Goal: Task Accomplishment & Management: Complete application form

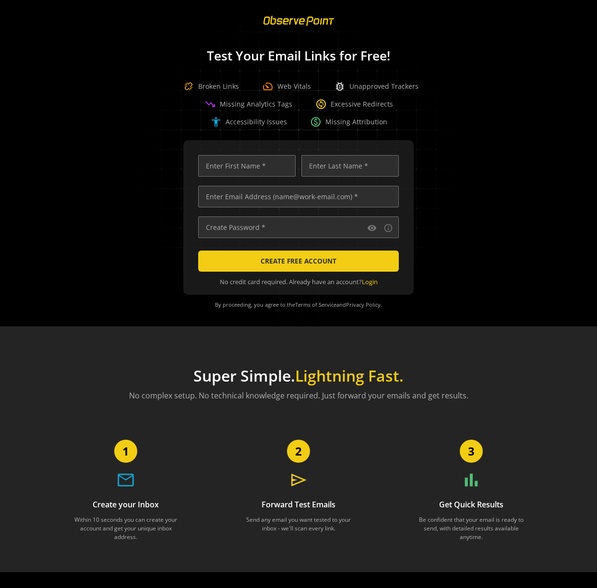
scroll to position [0, 3216]
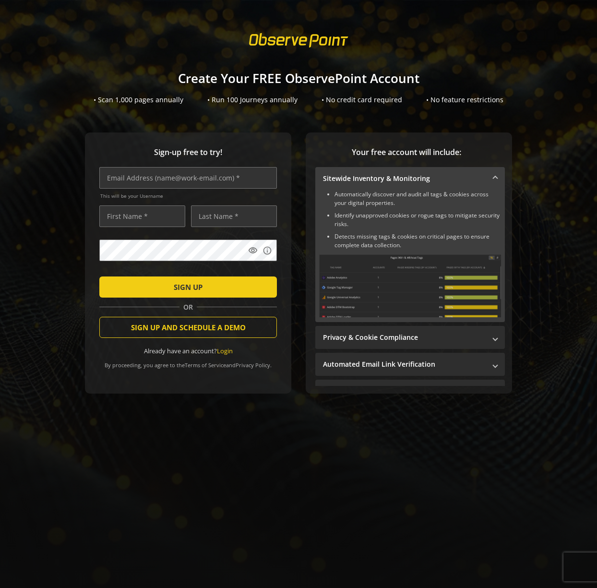
click at [143, 190] on div "This will be your Username" at bounding box center [188, 186] width 178 height 38
click at [148, 187] on input "text" at bounding box center [188, 178] width 178 height 22
type input "tamera.eaton@observepoint.com"
type input "Tamera"
type input "Eaton"
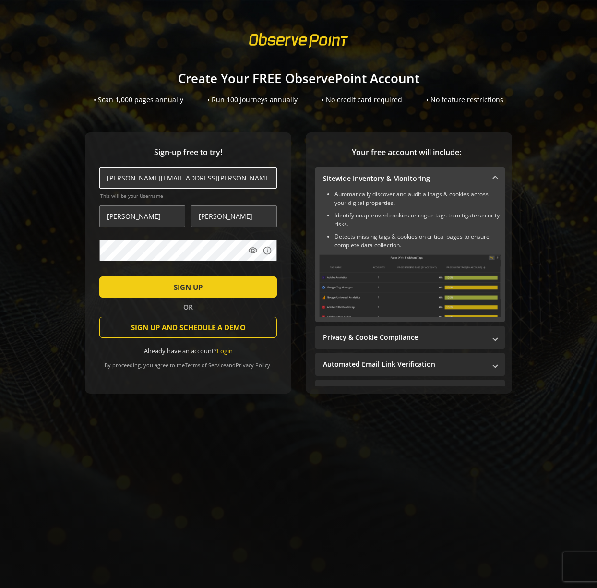
click at [147, 180] on input "tamera.eaton@observepoint.com" at bounding box center [188, 178] width 178 height 22
type input "tamera.eaton+86@observepoint.com"
click at [220, 428] on div "Sign-up free to try! tamera.eaton+86@observepoint.com This will be your Usernam…" at bounding box center [299, 282] width 574 height 300
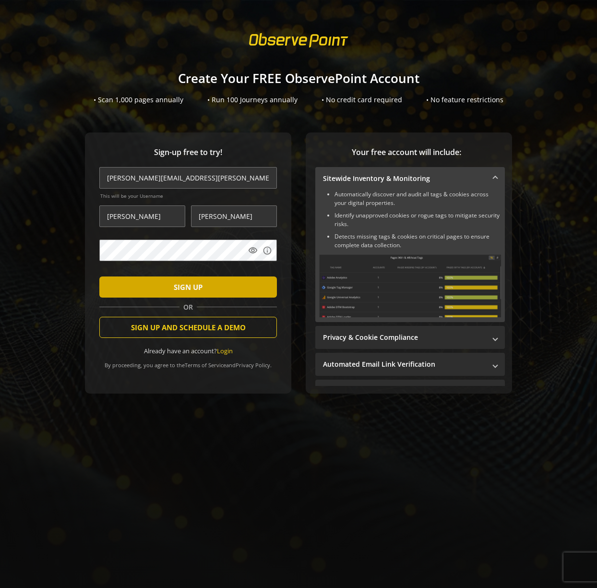
click at [176, 286] on span "SIGN UP" at bounding box center [188, 286] width 29 height 17
